Goal: Task Accomplishment & Management: Complete application form

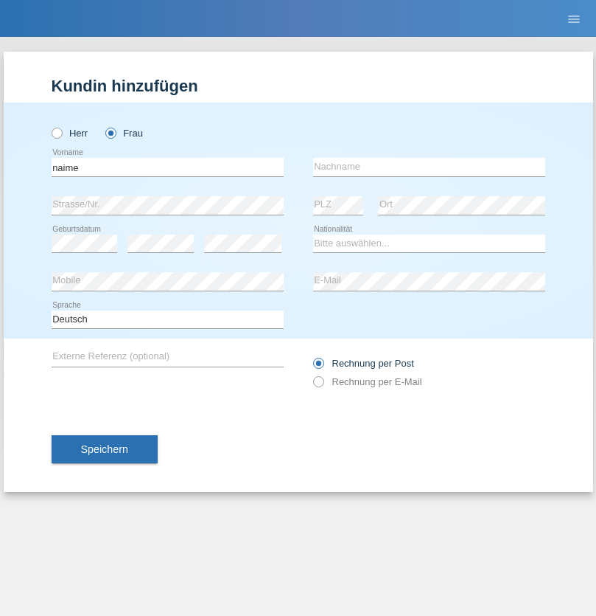
type input "naime"
click at [429, 167] on input "text" at bounding box center [429, 167] width 232 height 18
type input "llugiqi"
select select "CH"
radio input "true"
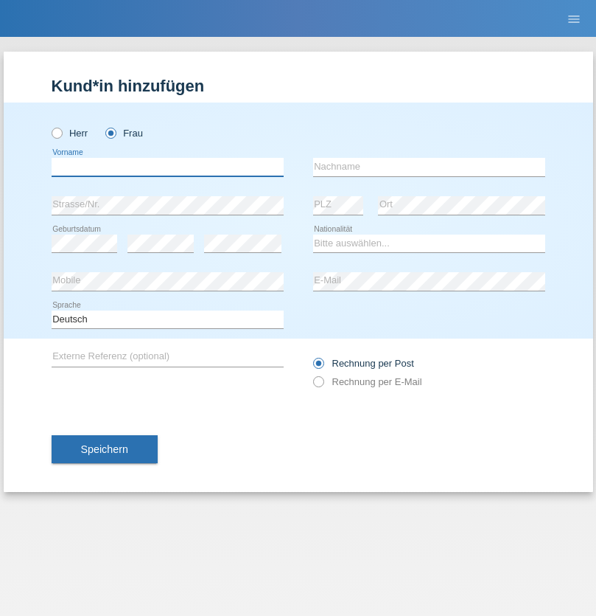
click at [167, 167] on input "text" at bounding box center [168, 167] width 232 height 18
type input "Shanas"
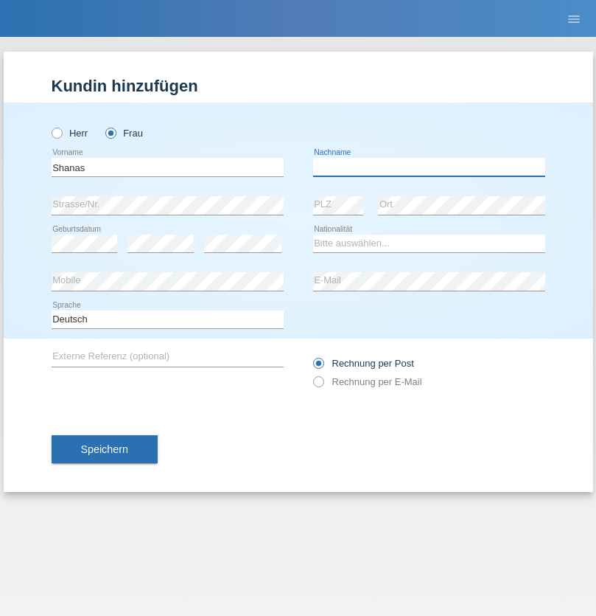
click at [429, 167] on input "text" at bounding box center [429, 167] width 232 height 18
type input "Baranati"
select select "CH"
radio input "true"
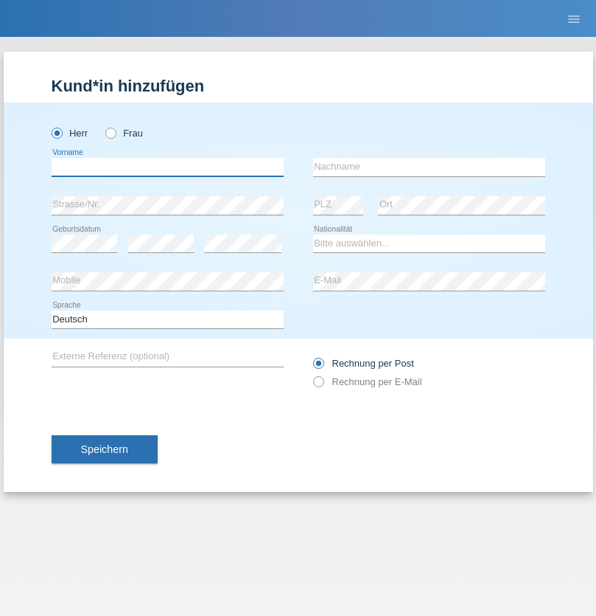
click at [167, 167] on input "text" at bounding box center [168, 167] width 232 height 18
type input "Khoshnaw"
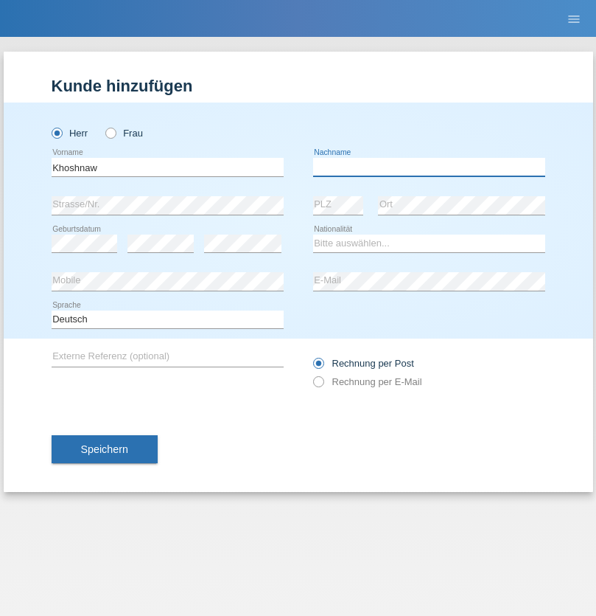
click at [429, 167] on input "text" at bounding box center [429, 167] width 232 height 18
type input "Abdulqadir"
select select "IR"
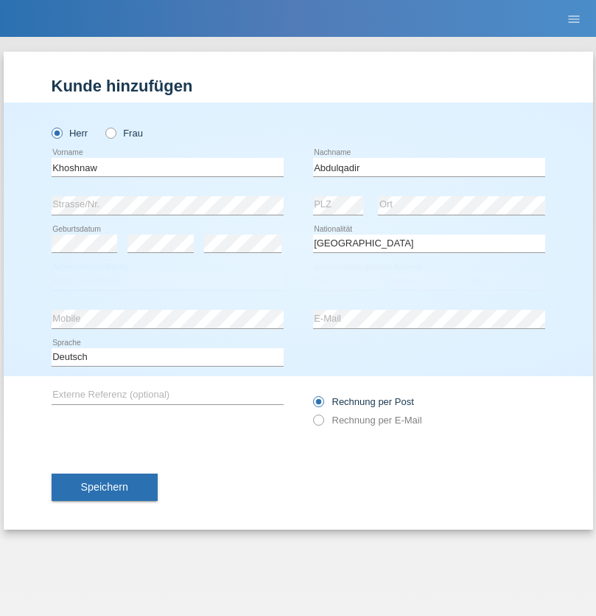
select select "C"
select select "03"
select select "09"
select select "2015"
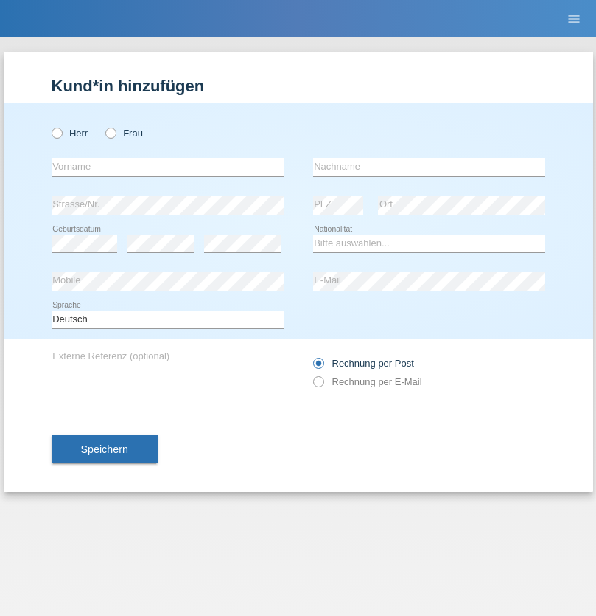
radio input "true"
click at [167, 167] on input "text" at bounding box center [168, 167] width 232 height 18
type input "Mustafa"
click at [429, 167] on input "text" at bounding box center [429, 167] width 232 height 18
type input "Sokol"
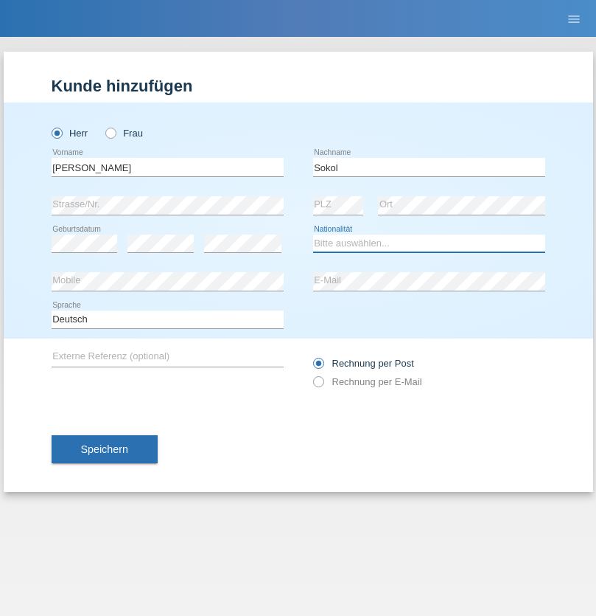
select select "XK"
select select "C"
select select "02"
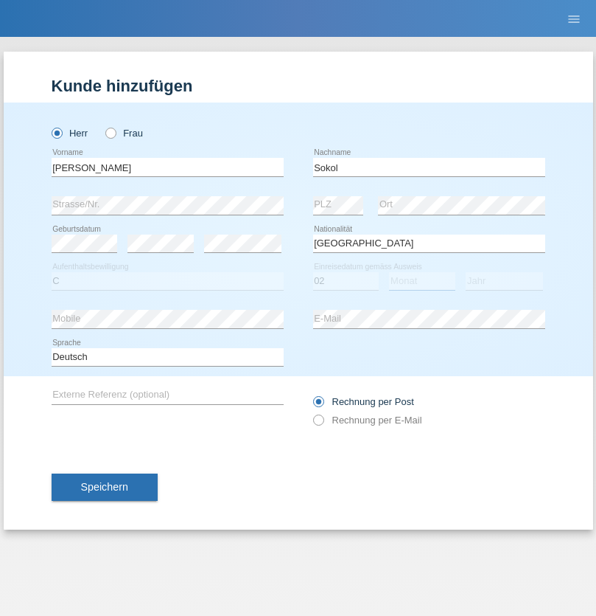
select select "08"
select select "1988"
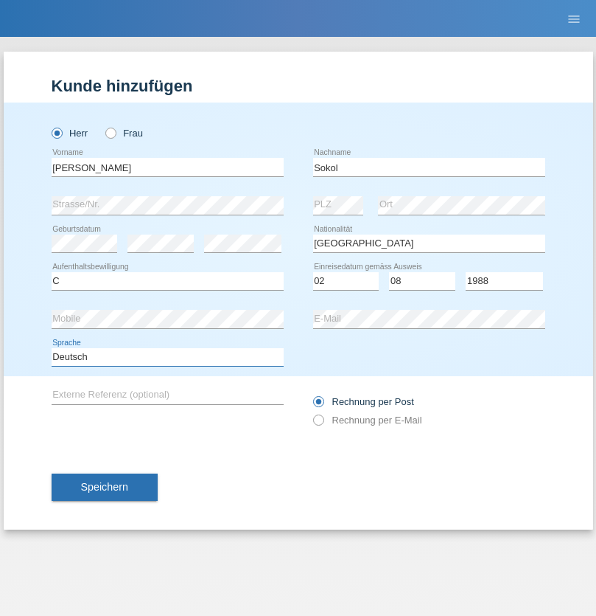
select select "en"
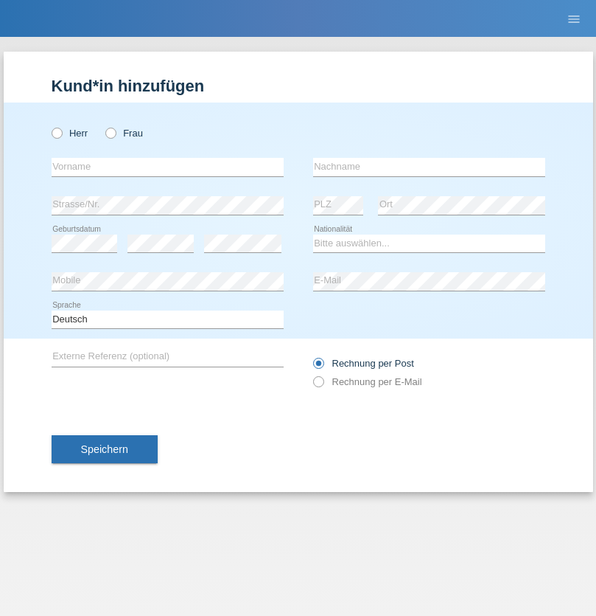
radio input "true"
click at [167, 167] on input "text" at bounding box center [168, 167] width 232 height 18
type input "[PERSON_NAME]"
click at [429, 167] on input "text" at bounding box center [429, 167] width 232 height 18
type input "Sokol"
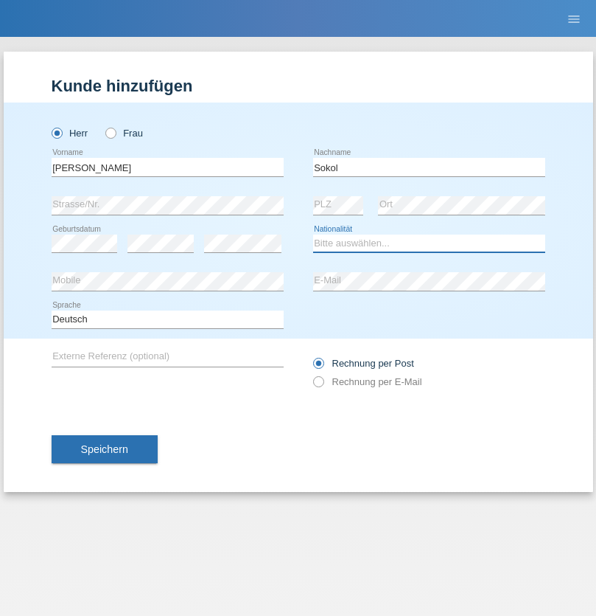
select select "XK"
select select "C"
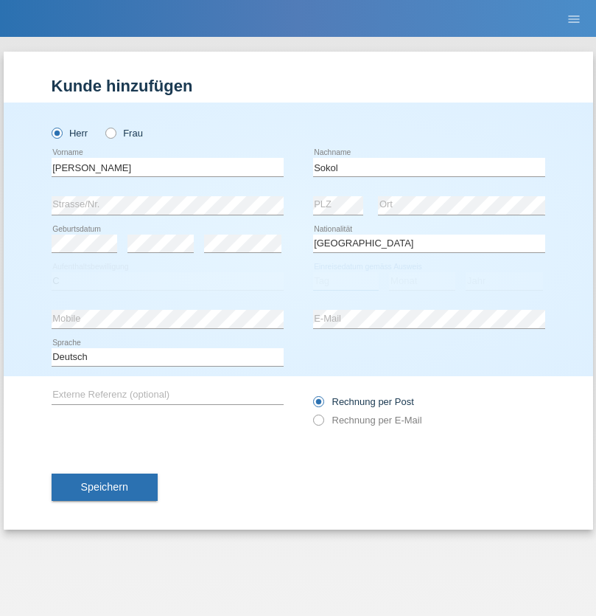
select select "02"
select select "08"
select select "1988"
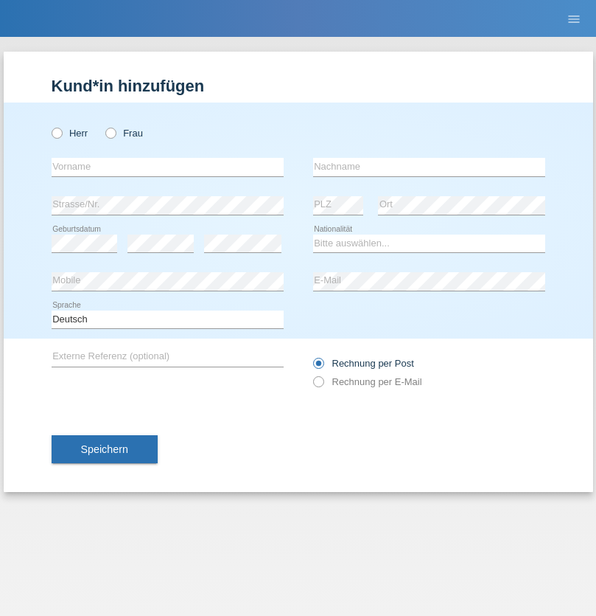
radio input "true"
click at [167, 167] on input "text" at bounding box center [168, 167] width 232 height 18
type input "[PERSON_NAME]"
click at [429, 167] on input "text" at bounding box center [429, 167] width 232 height 18
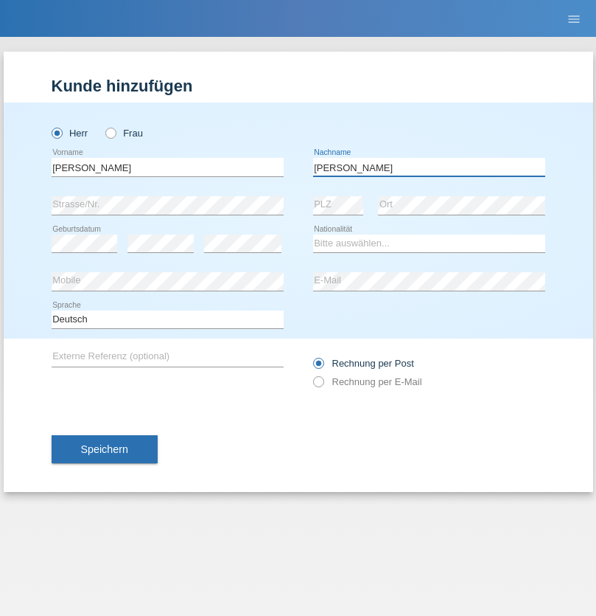
type input "[PERSON_NAME]"
select select "PL"
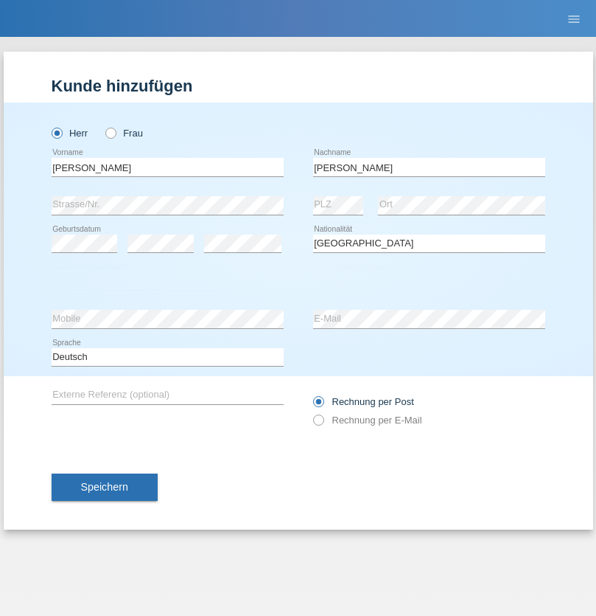
select select "C"
select select "11"
select select "01"
select select "2007"
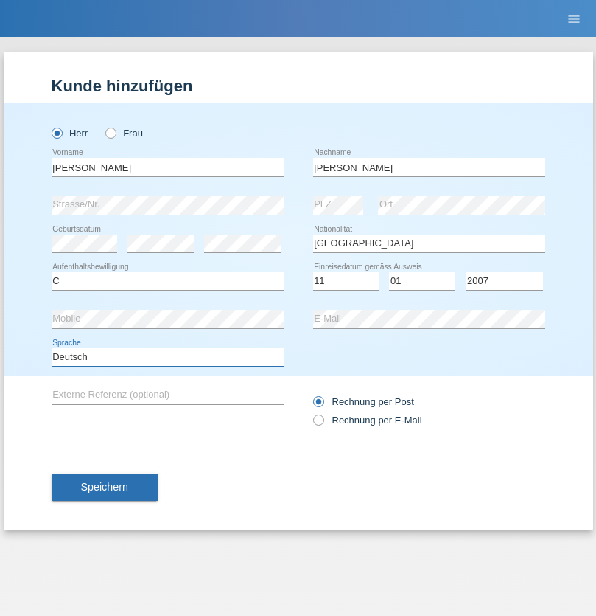
select select "en"
